Goal: Information Seeking & Learning: Learn about a topic

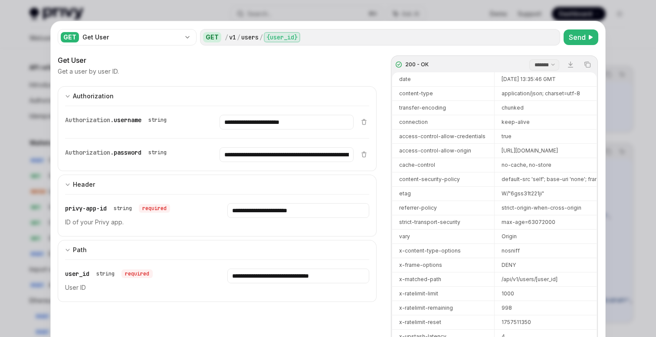
select select "*******"
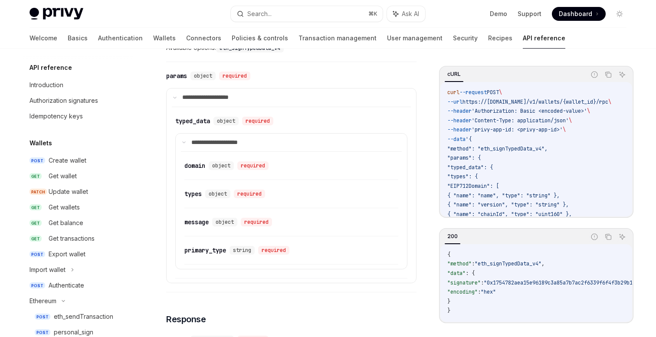
scroll to position [68, 0]
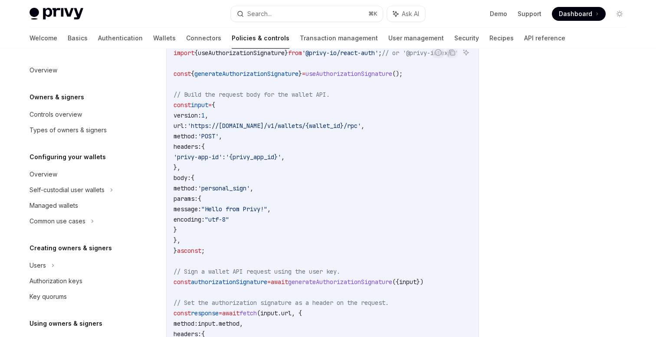
scroll to position [274, 0]
